Goal: Transaction & Acquisition: Purchase product/service

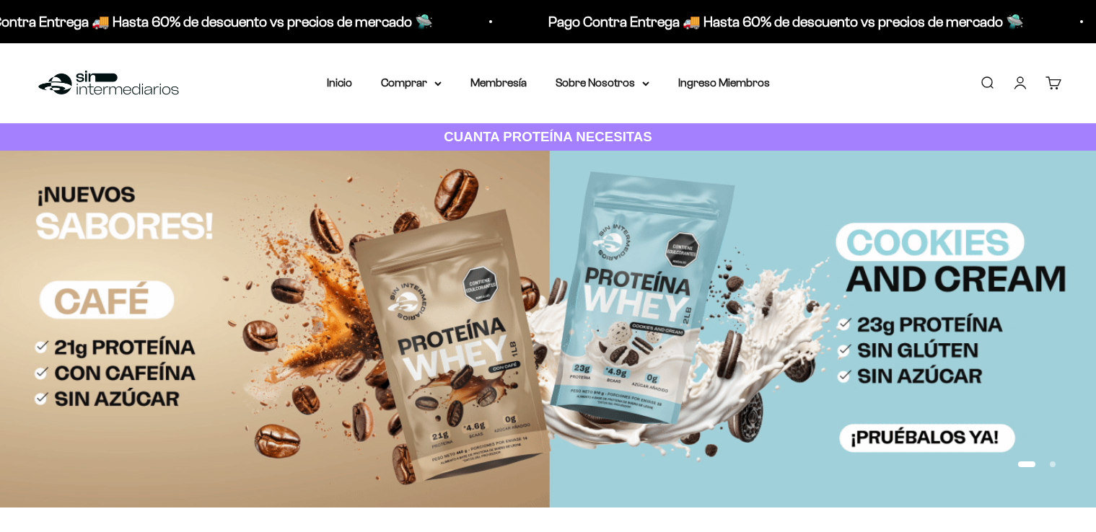
click at [1020, 87] on link "Iniciar sesión" at bounding box center [1020, 83] width 16 height 16
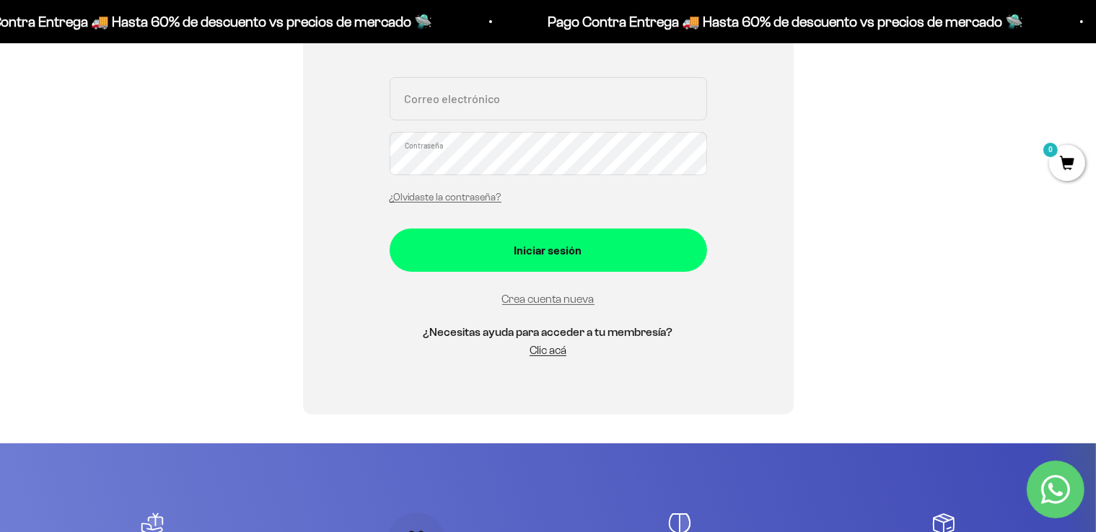
scroll to position [329, 0]
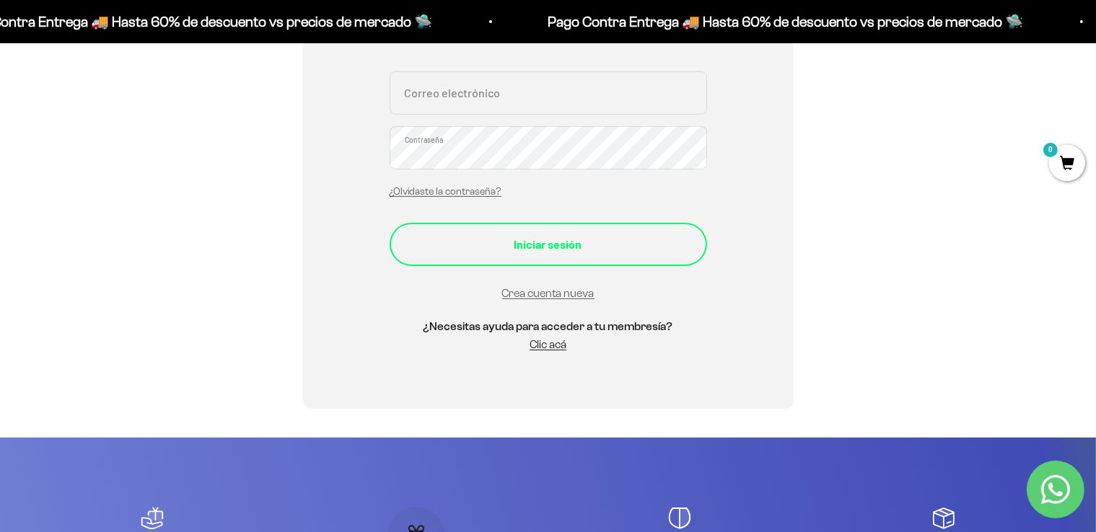
type input "[EMAIL_ADDRESS][PERSON_NAME][DOMAIN_NAME]"
click at [623, 250] on div "Iniciar sesión" at bounding box center [548, 244] width 260 height 19
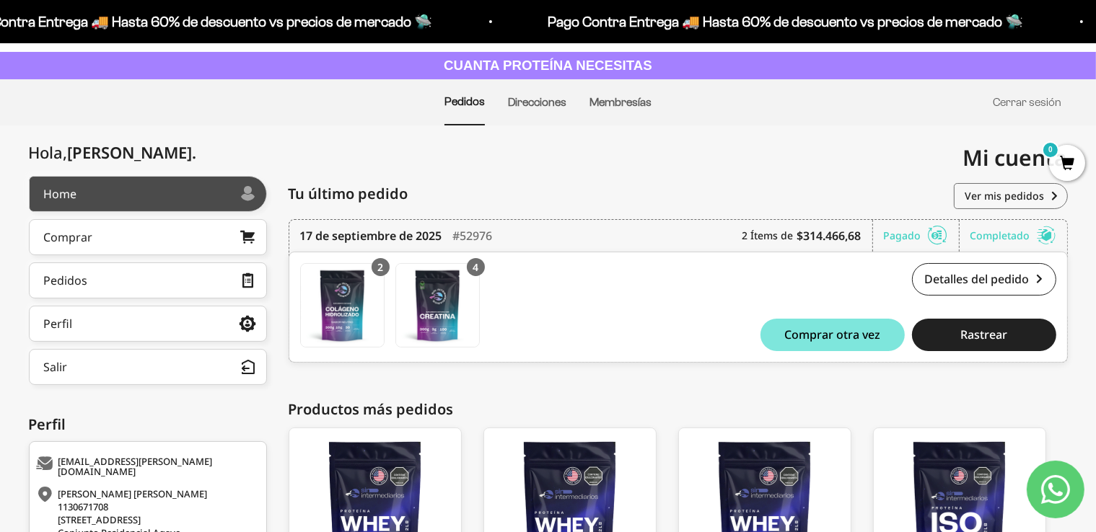
scroll to position [71, 0]
click at [144, 199] on link "Home" at bounding box center [148, 195] width 238 height 36
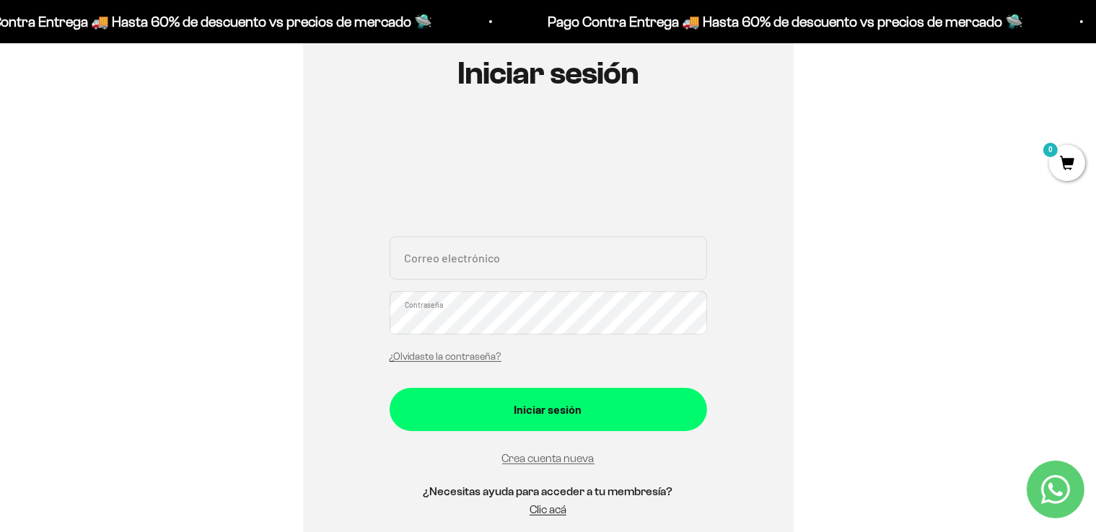
scroll to position [167, 0]
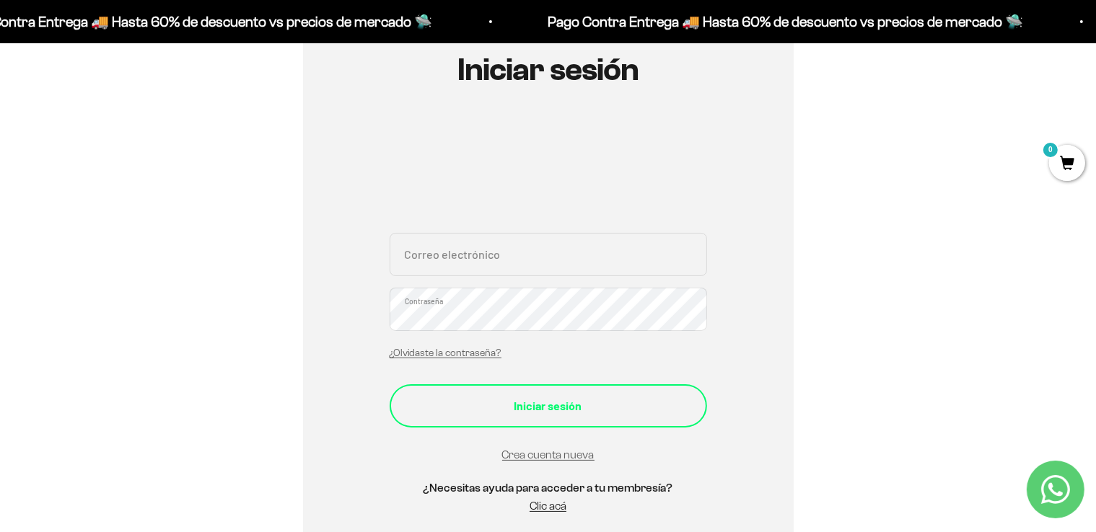
type input "[EMAIL_ADDRESS][PERSON_NAME][DOMAIN_NAME]"
click at [540, 414] on div "Iniciar sesión" at bounding box center [548, 406] width 260 height 19
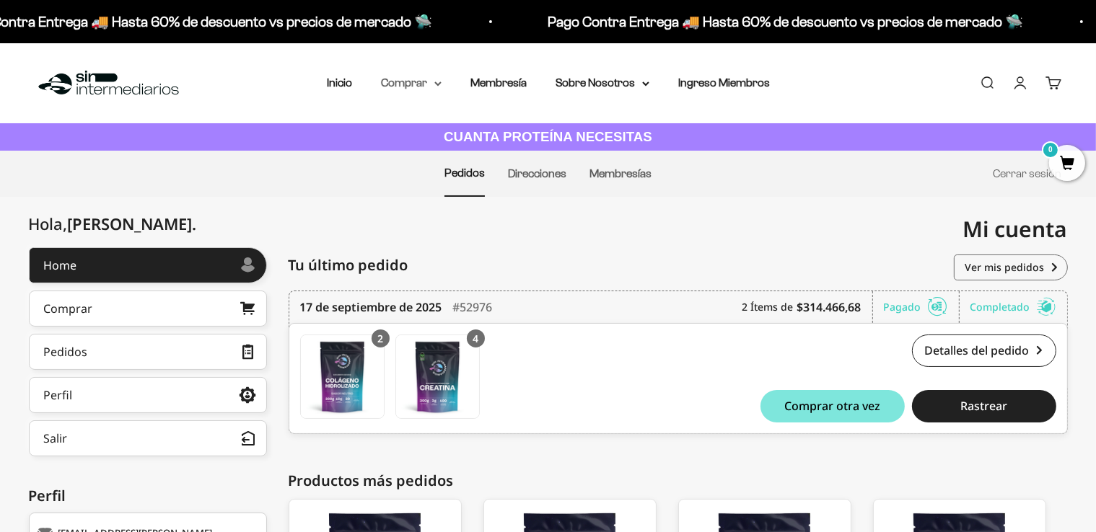
click at [395, 85] on summary "Comprar" at bounding box center [411, 83] width 61 height 19
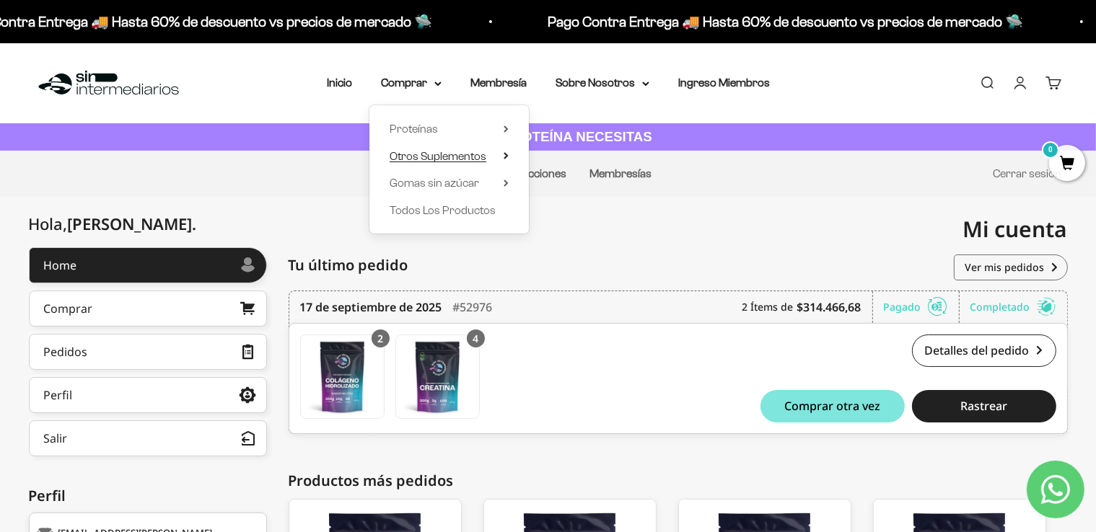
click at [427, 156] on span "Otros Suplementos" at bounding box center [437, 156] width 97 height 12
click at [452, 206] on span "Todos Los Productos" at bounding box center [442, 210] width 106 height 12
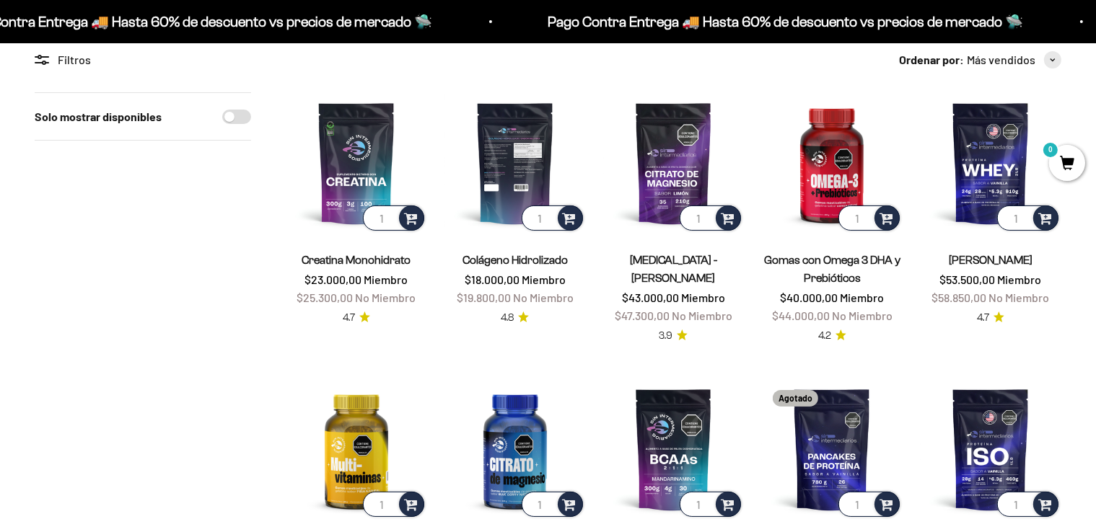
scroll to position [136, 0]
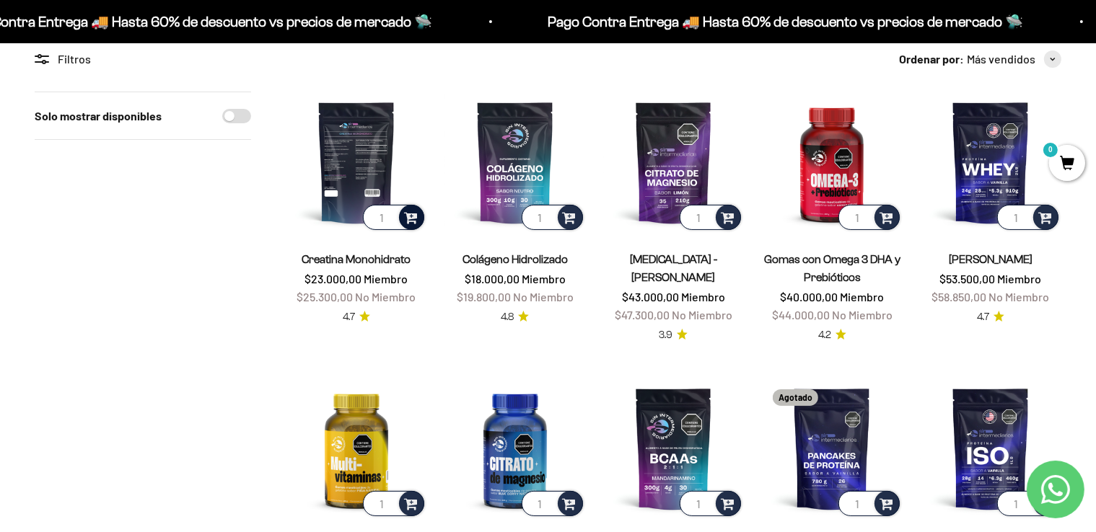
click at [413, 220] on span at bounding box center [411, 216] width 14 height 17
click at [331, 159] on img at bounding box center [356, 162] width 141 height 141
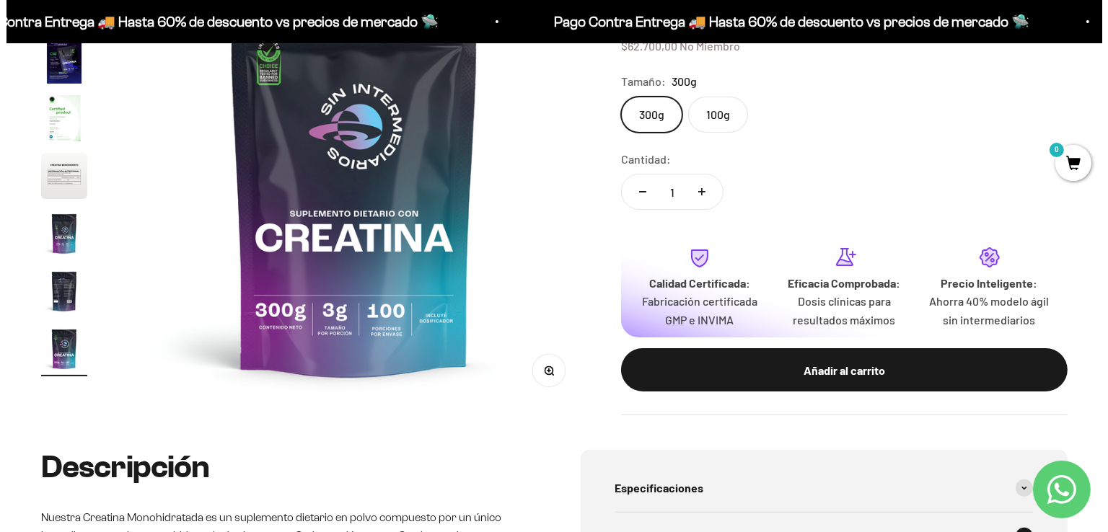
scroll to position [228, 0]
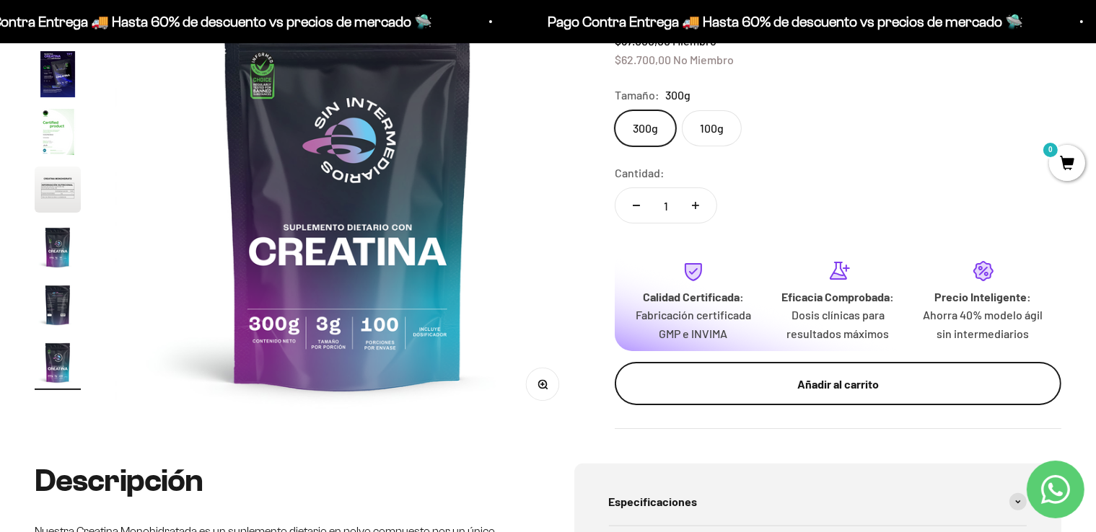
click at [816, 376] on div "Añadir al carrito" at bounding box center [837, 384] width 389 height 19
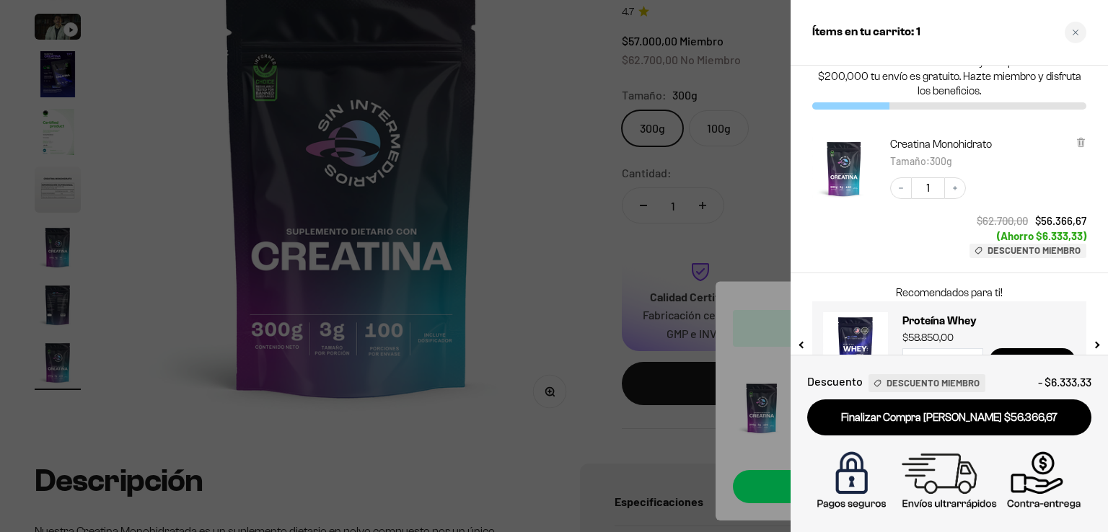
scroll to position [0, 0]
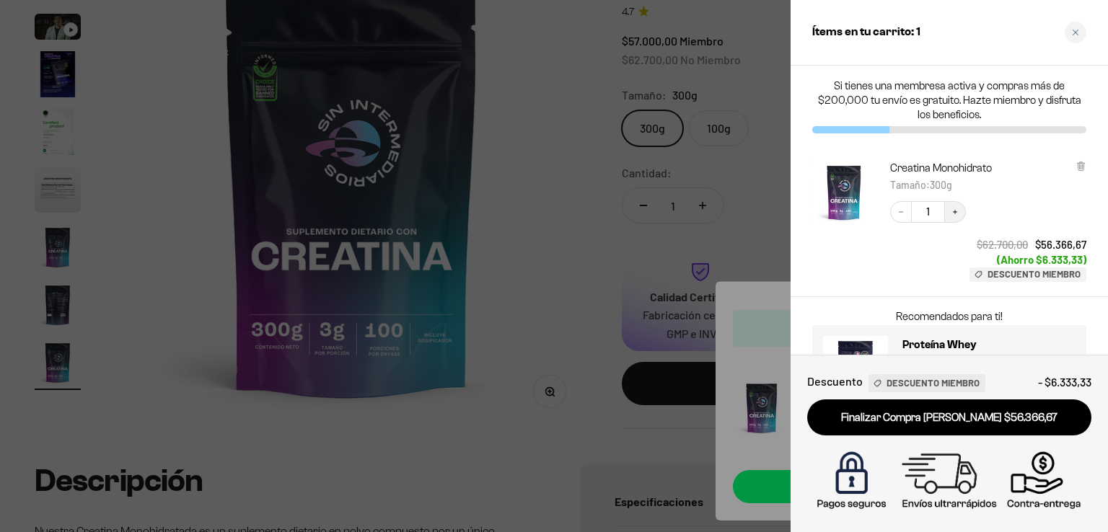
click at [955, 211] on icon "Increase quantity" at bounding box center [955, 212] width 4 height 4
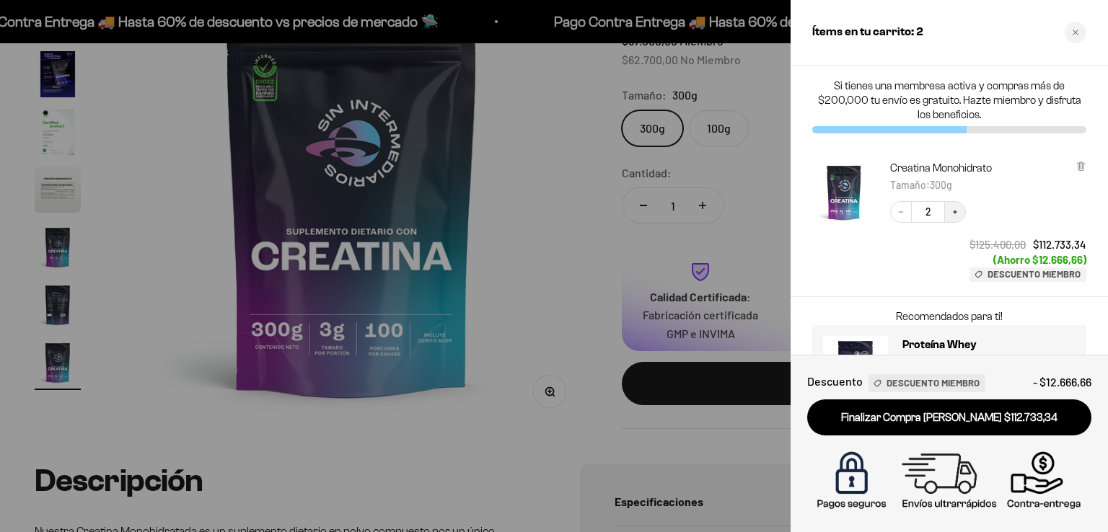
click at [959, 201] on button "Increase quantity" at bounding box center [955, 212] width 22 height 22
click at [956, 216] on button "Increase quantity" at bounding box center [955, 212] width 22 height 22
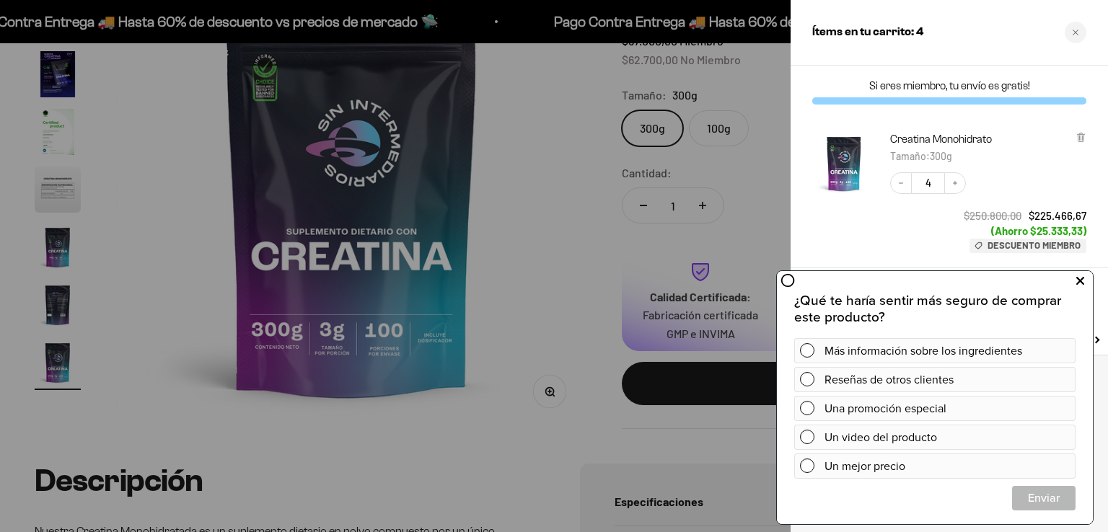
click at [1083, 284] on icon at bounding box center [1080, 281] width 8 height 19
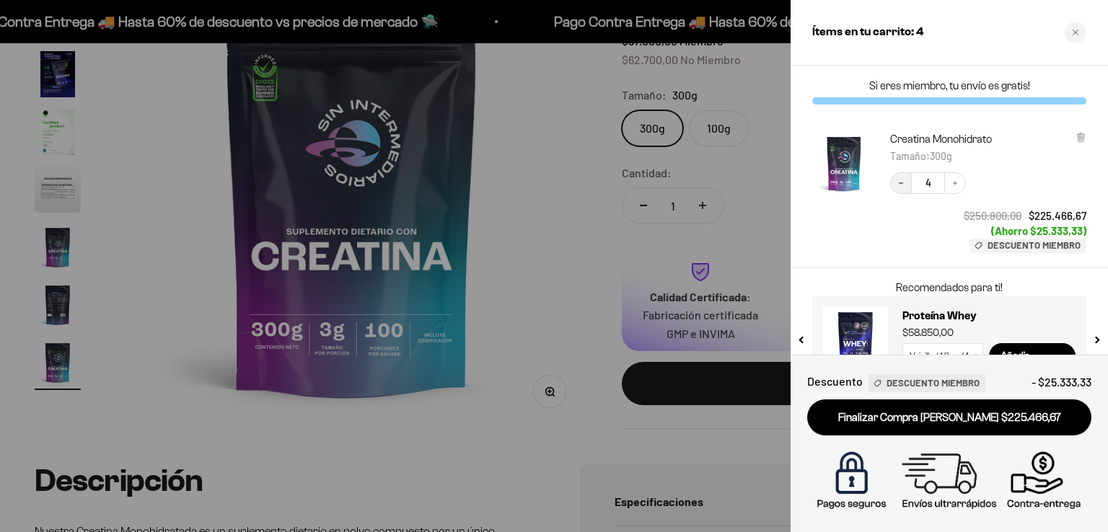
click at [899, 183] on icon "Decrease quantity" at bounding box center [901, 183] width 9 height 9
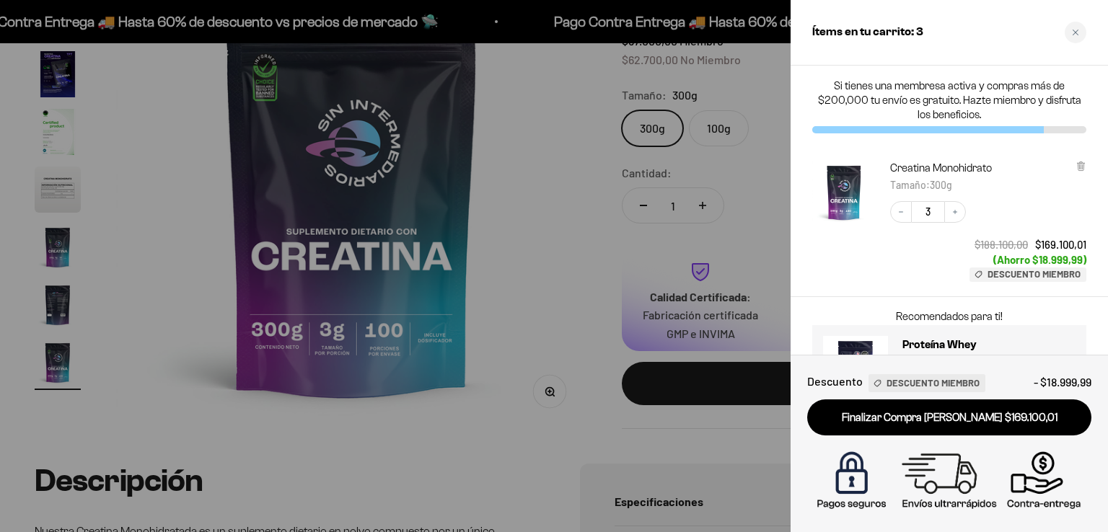
scroll to position [67, 0]
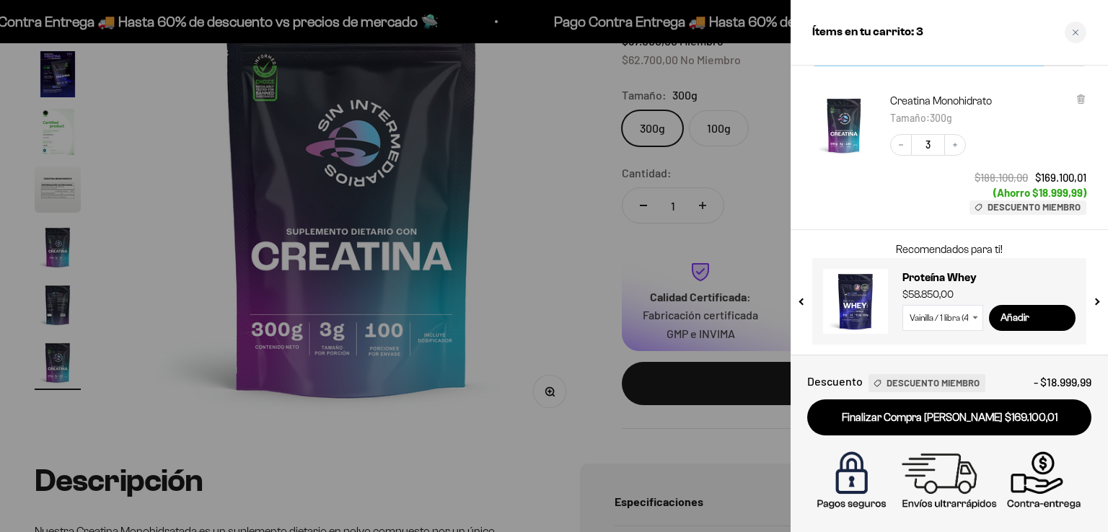
click at [1095, 303] on button "next slide / item" at bounding box center [1096, 297] width 12 height 87
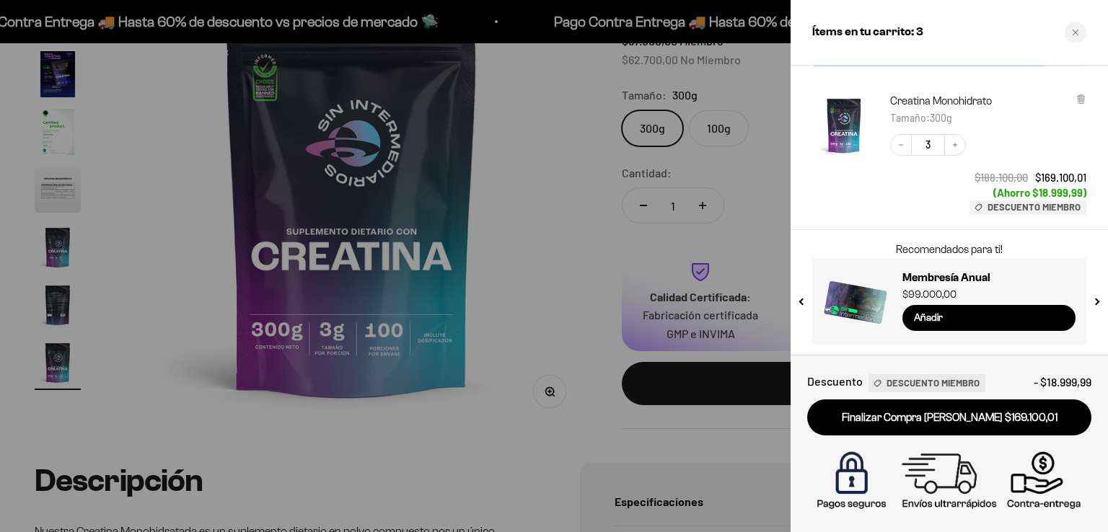
click at [798, 301] on button "previous slide / item" at bounding box center [802, 297] width 12 height 87
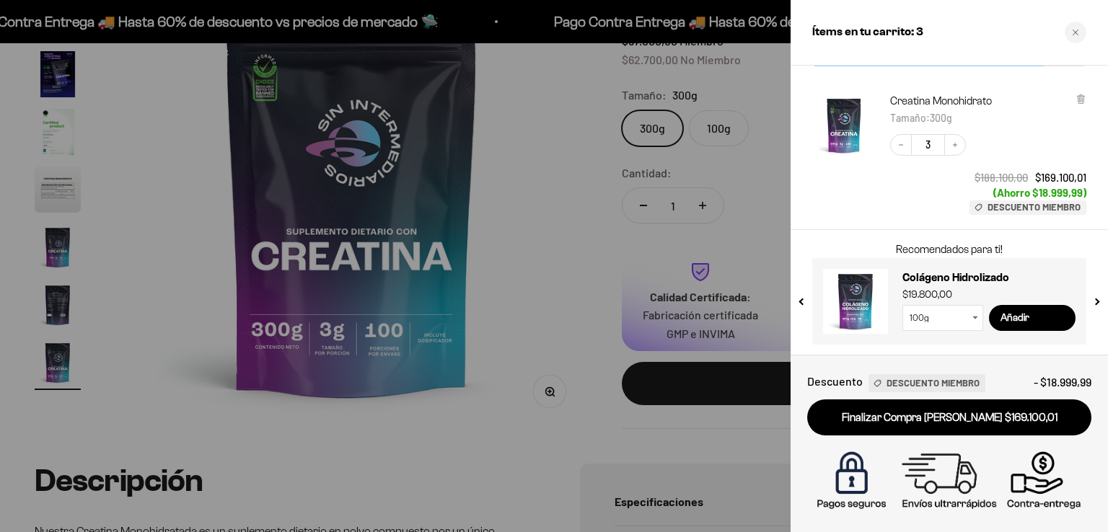
click at [970, 315] on select "100g 300g" at bounding box center [942, 318] width 81 height 26
click at [902, 305] on select "100g 300g" at bounding box center [942, 318] width 81 height 26
click at [1018, 316] on input "Añadir" at bounding box center [1032, 318] width 87 height 26
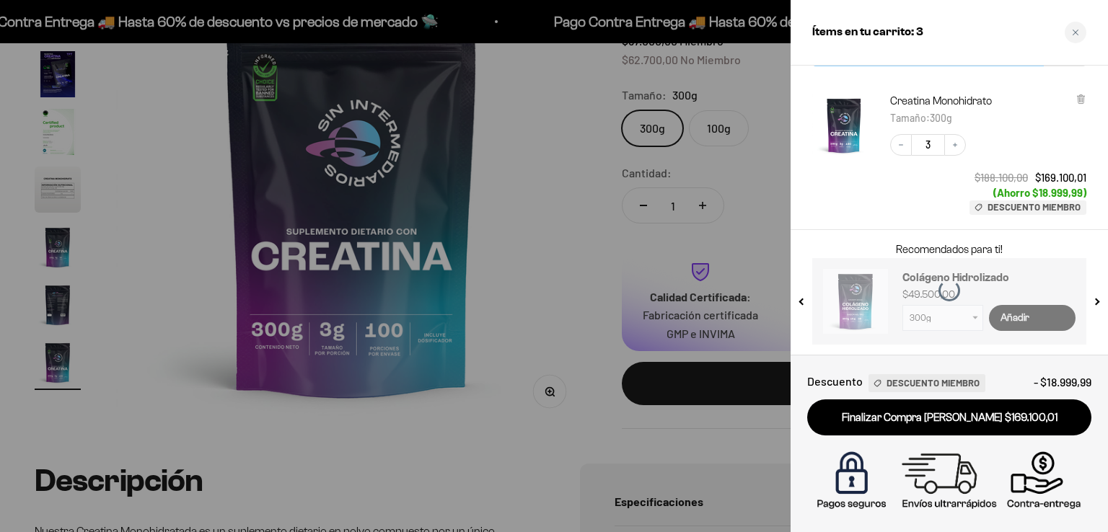
select select "42749434200273"
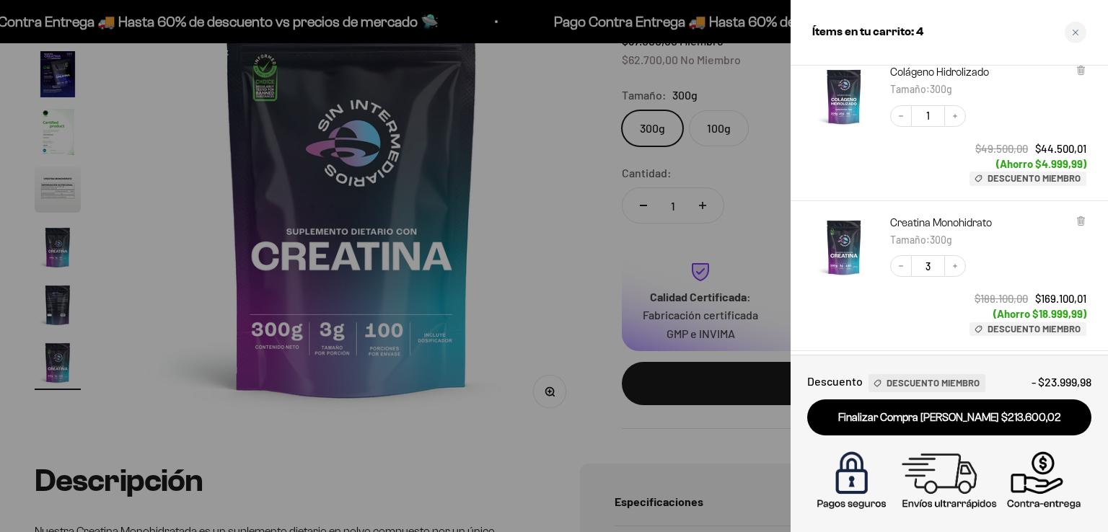
scroll to position [38, 0]
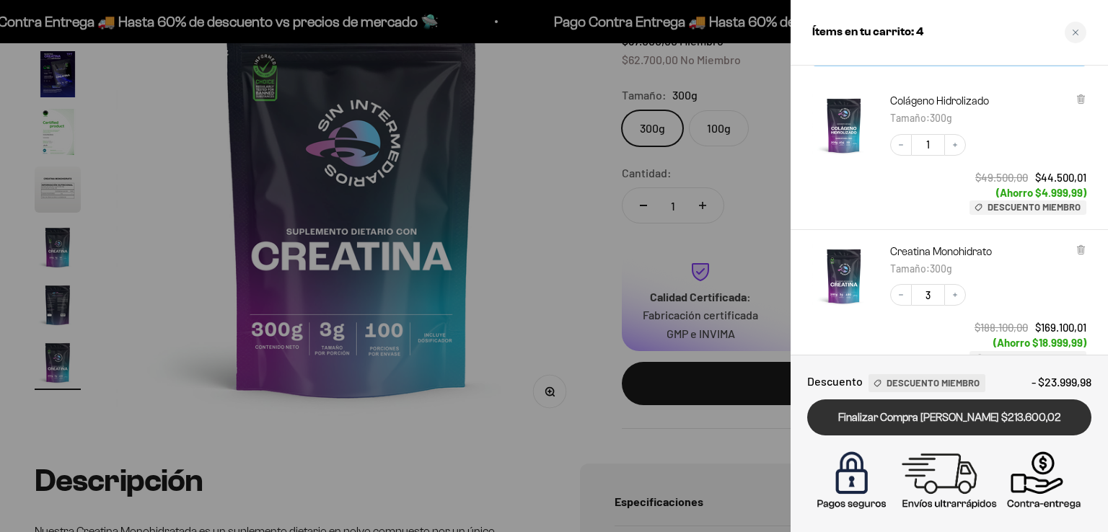
click at [926, 426] on link "Finalizar Compra [PERSON_NAME] $213.600,02" at bounding box center [949, 418] width 284 height 37
